Goal: Submit feedback/report problem: Submit feedback/report problem

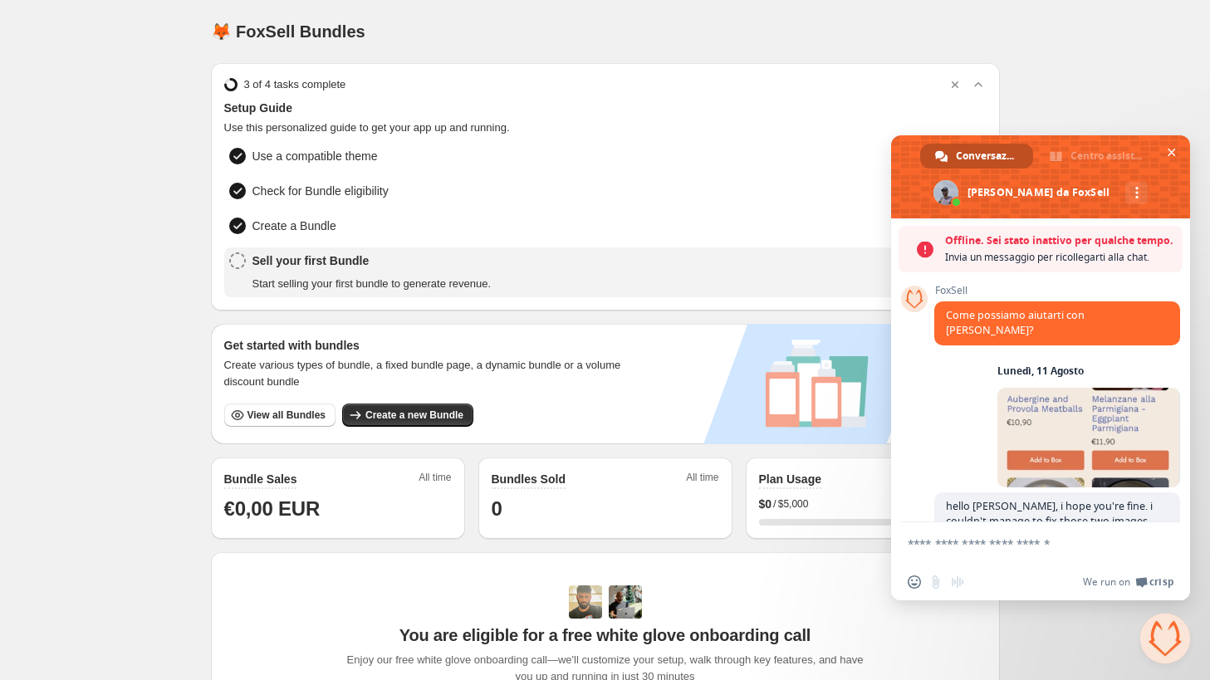
scroll to position [525, 0]
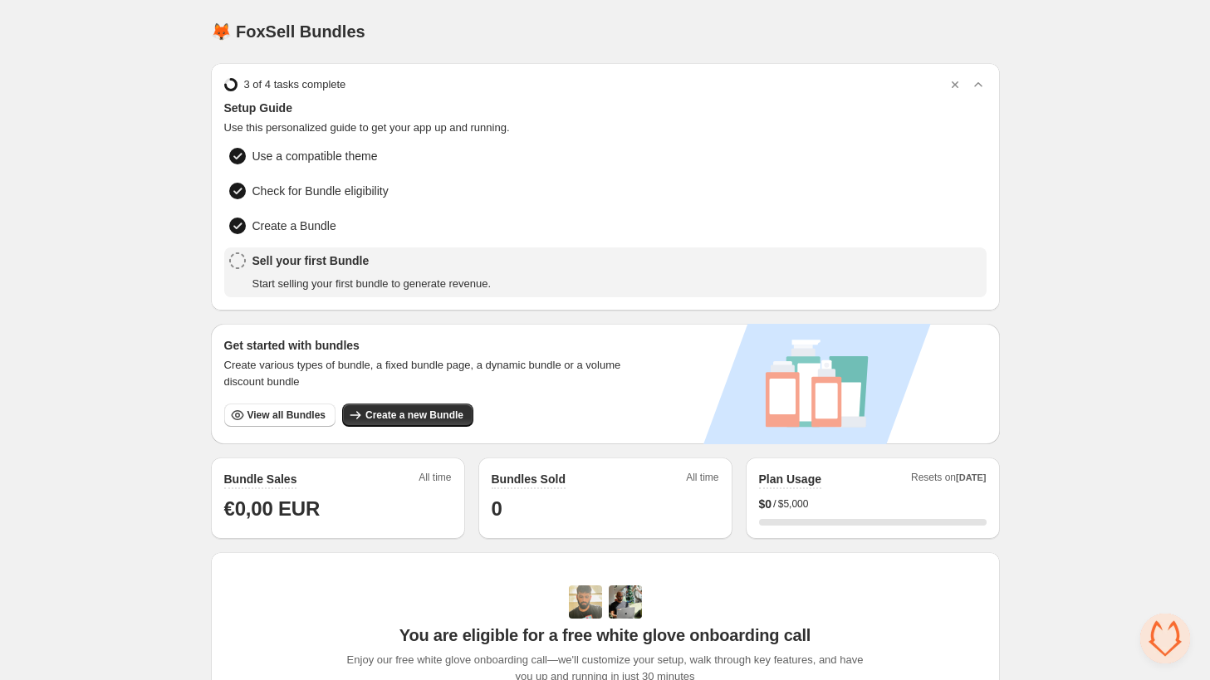
scroll to position [485, 0]
click at [1178, 632] on span "Aprire la chat" at bounding box center [1165, 639] width 50 height 50
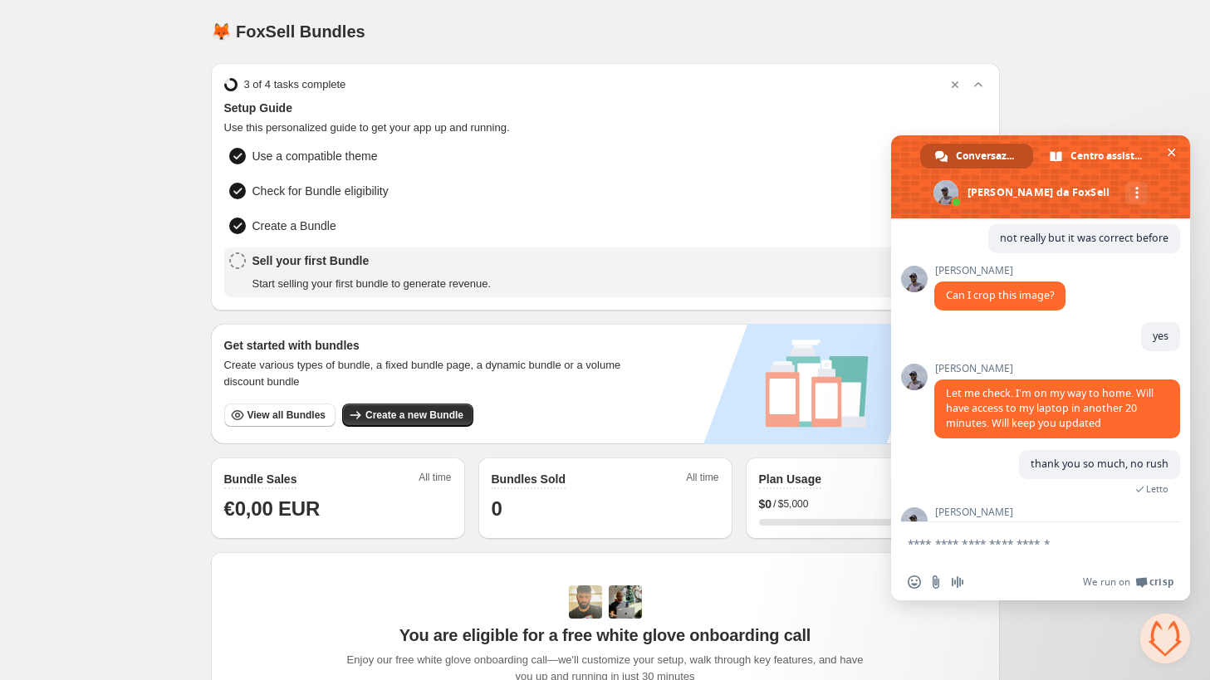
scroll to position [529, 0]
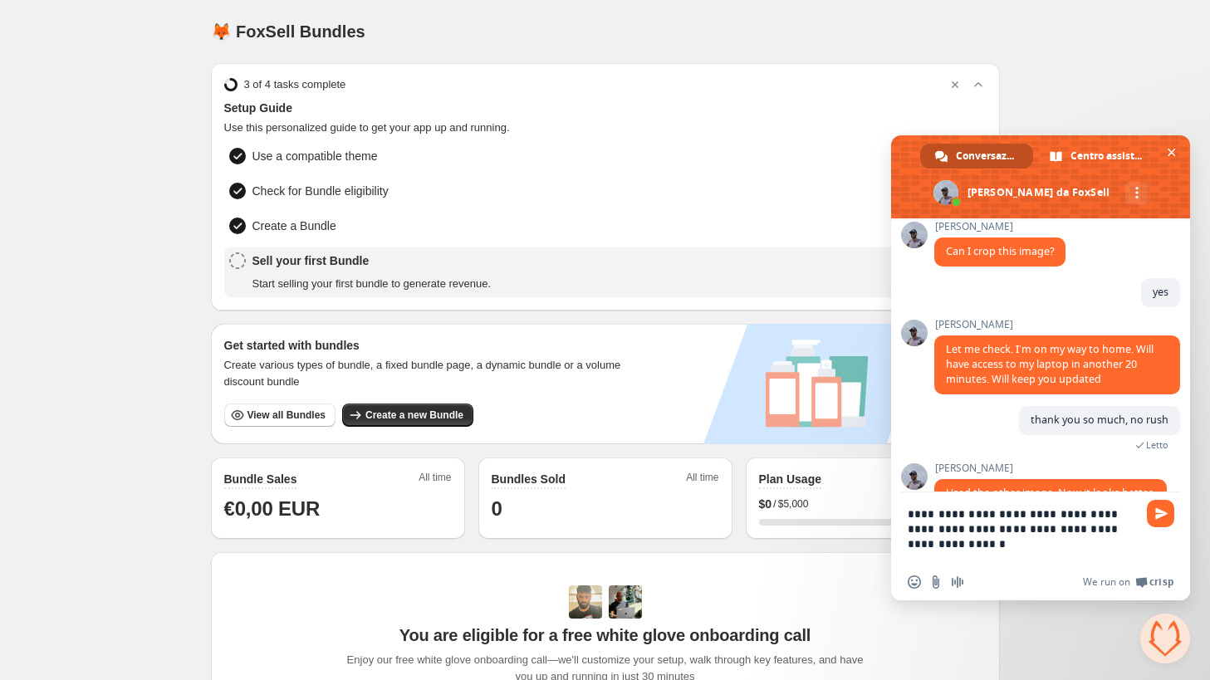
type textarea "**********"
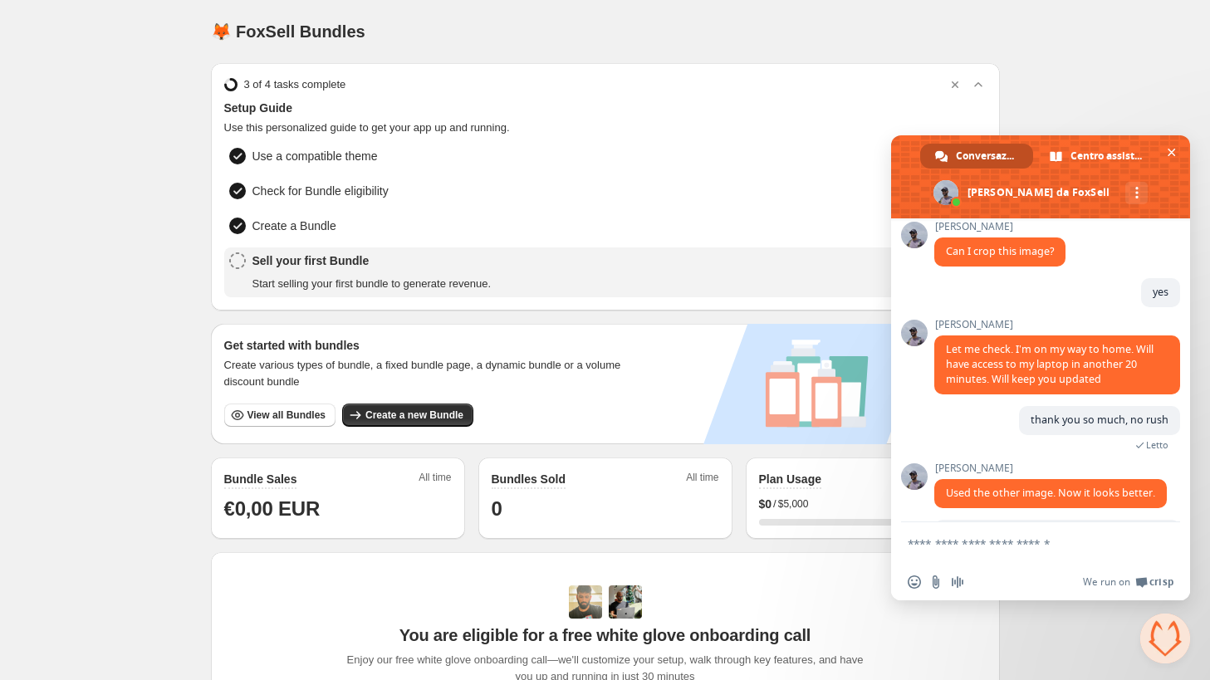
scroll to position [605, 0]
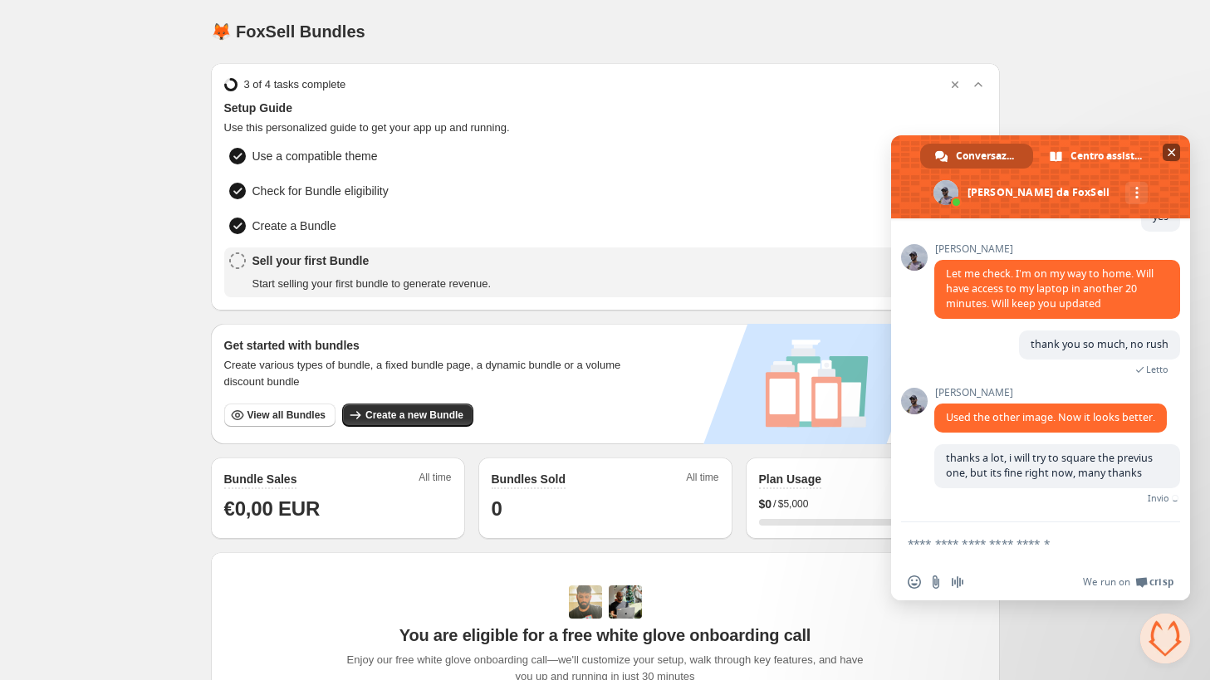
click at [1176, 154] on span "Chiudere la chat" at bounding box center [1172, 152] width 8 height 11
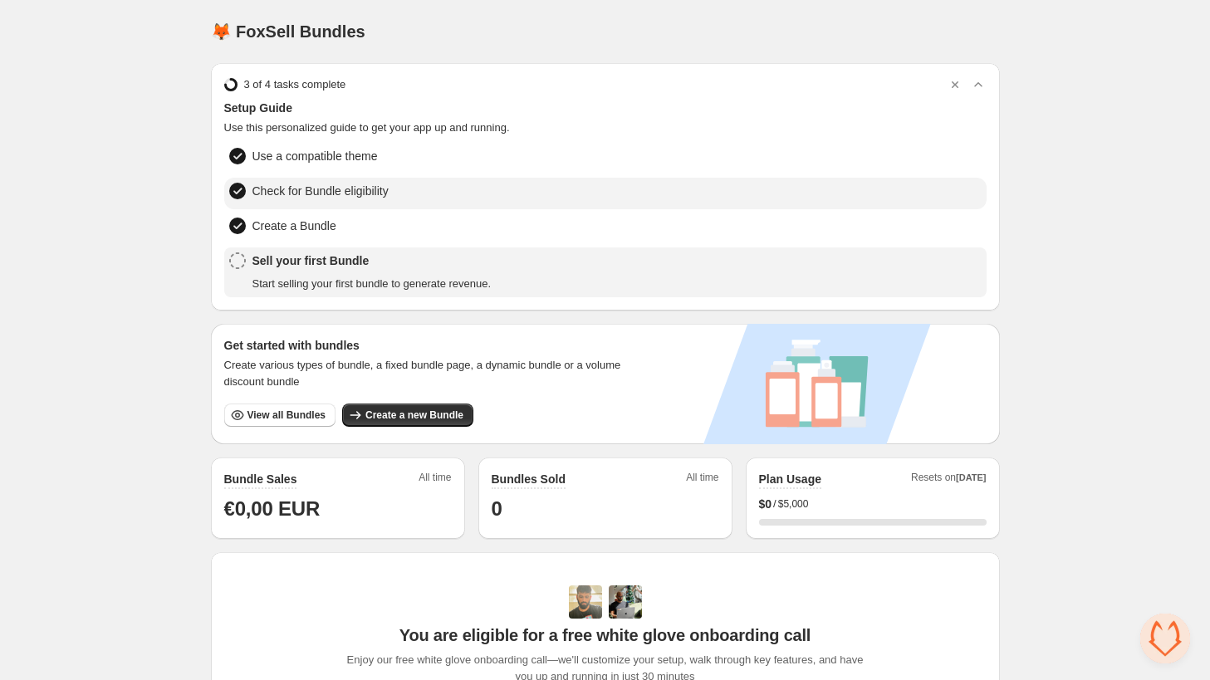
scroll to position [585, 0]
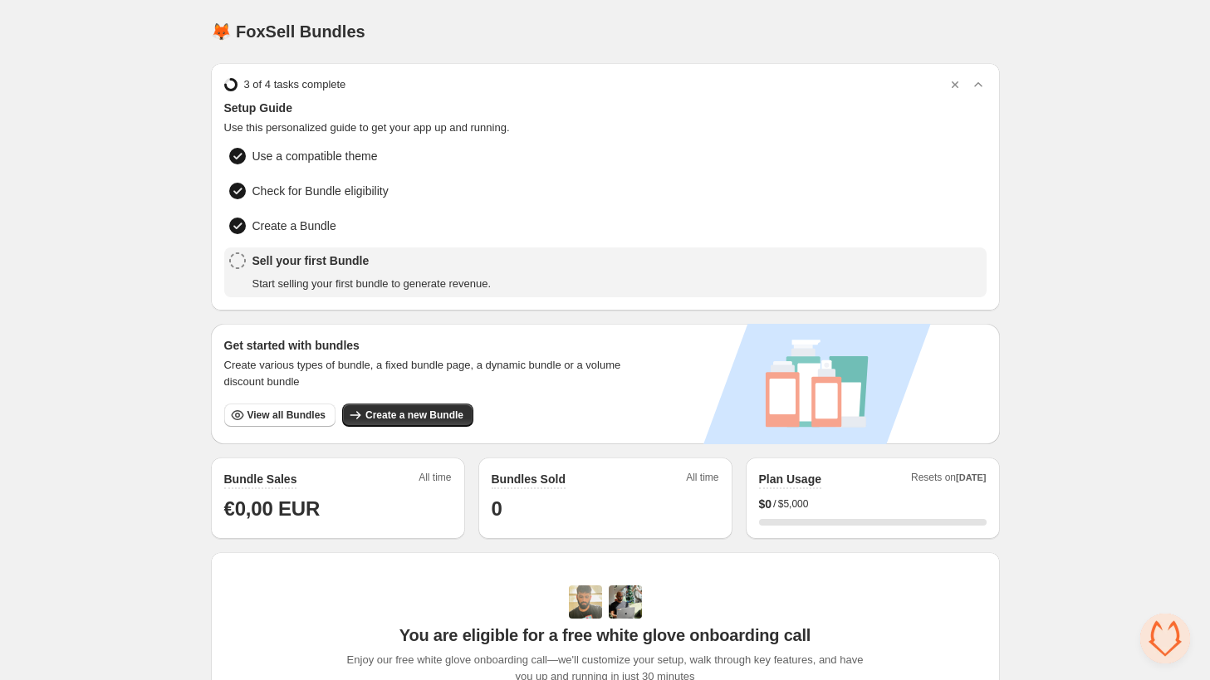
click at [145, 306] on div "Home Bundles Analytics Plan and Billing 🦊 FoxSell Bundles. This page is ready 🦊…" at bounding box center [605, 535] width 1210 height 1070
